Goal: Task Accomplishment & Management: Use online tool/utility

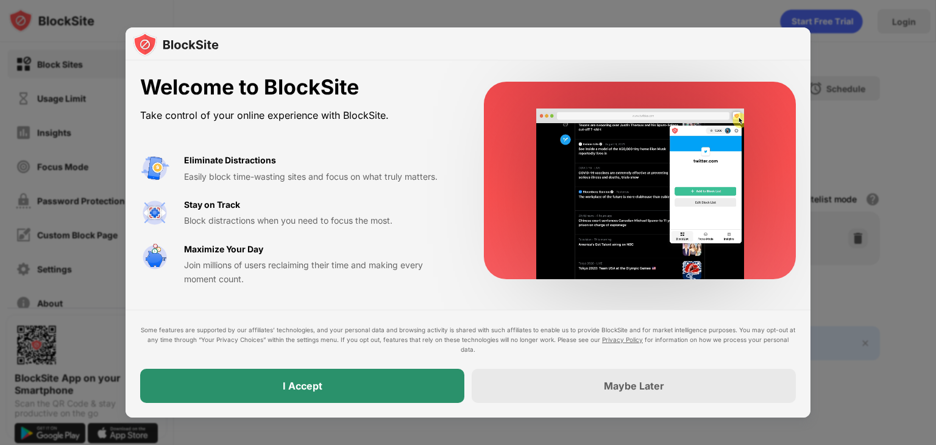
click at [380, 380] on div "I Accept" at bounding box center [302, 386] width 324 height 34
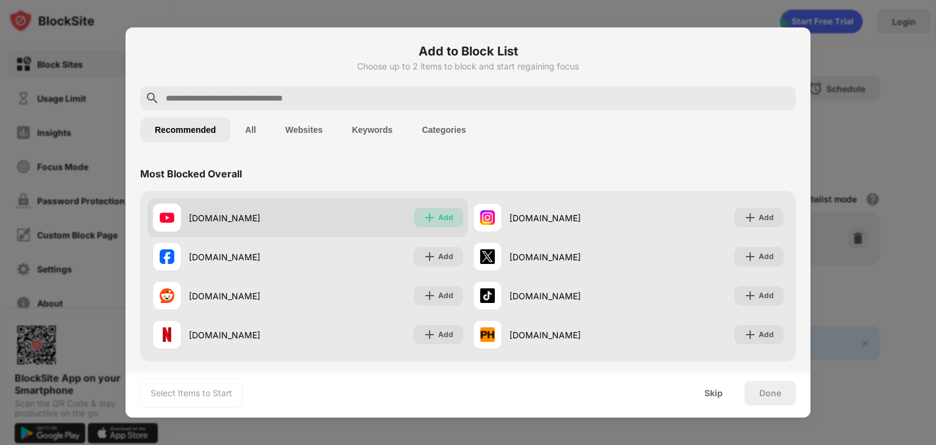
click at [427, 217] on img at bounding box center [429, 217] width 12 height 12
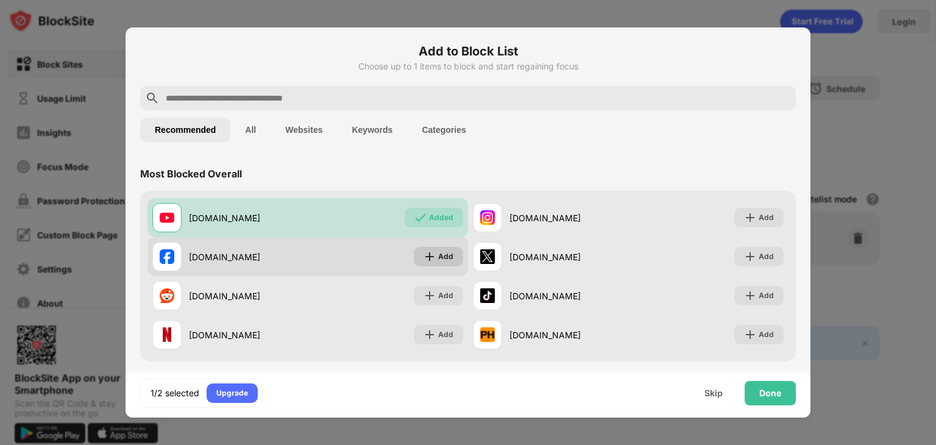
click at [433, 251] on div "Add" at bounding box center [438, 256] width 49 height 19
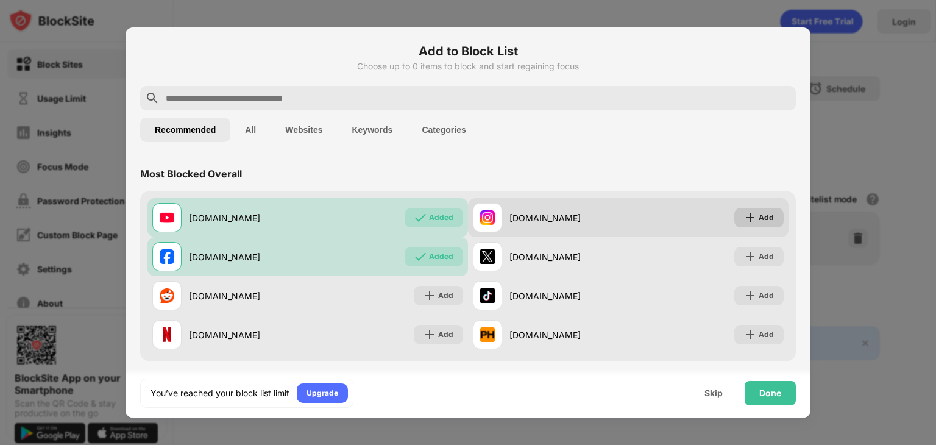
click at [748, 213] on div "Add" at bounding box center [758, 217] width 49 height 19
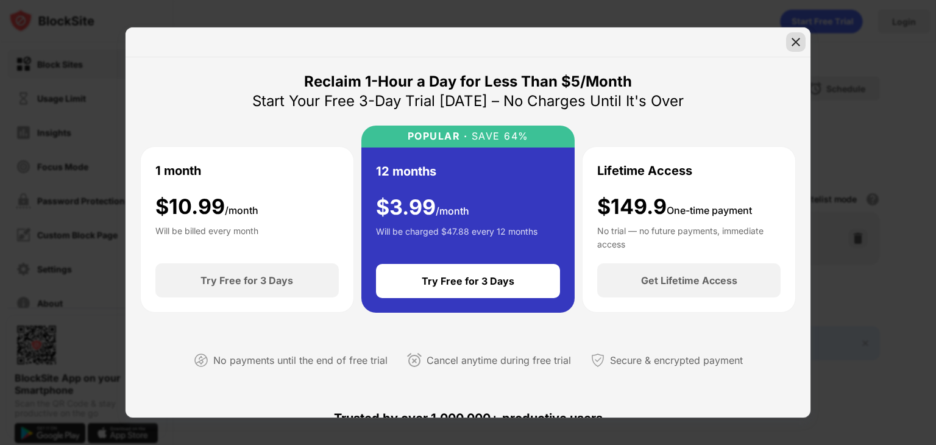
click at [790, 51] on div at bounding box center [795, 41] width 19 height 19
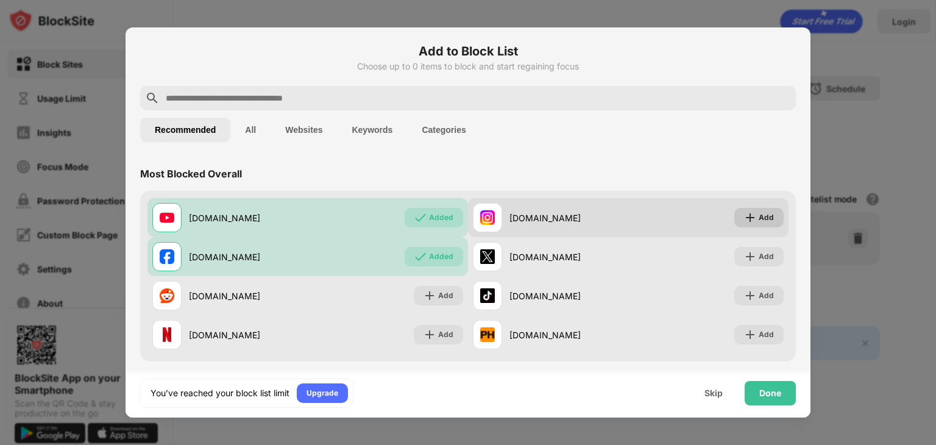
click at [758, 217] on div "Add" at bounding box center [765, 217] width 15 height 12
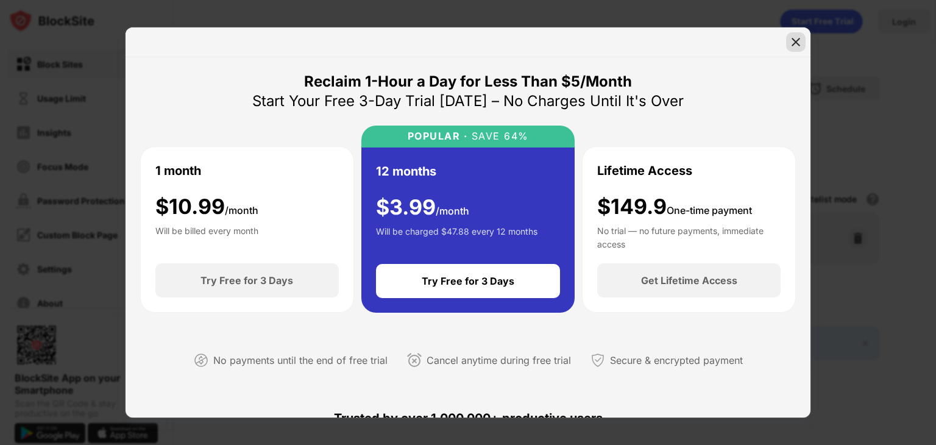
click at [795, 38] on img at bounding box center [795, 42] width 12 height 12
